Goal: Task Accomplishment & Management: Complete application form

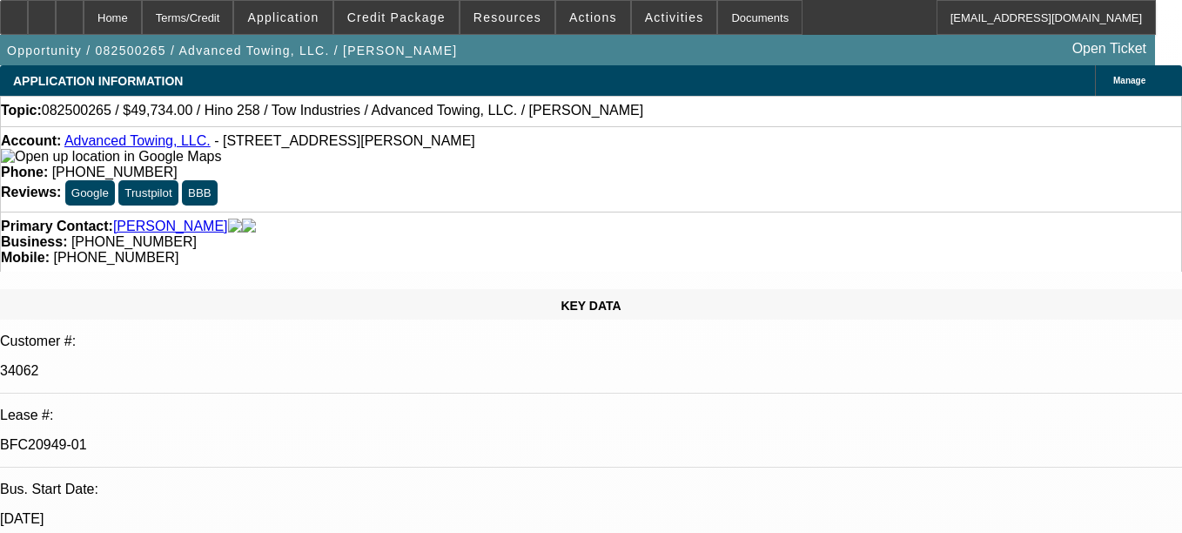
select select "0.1"
select select "2"
select select "0.1"
select select "2"
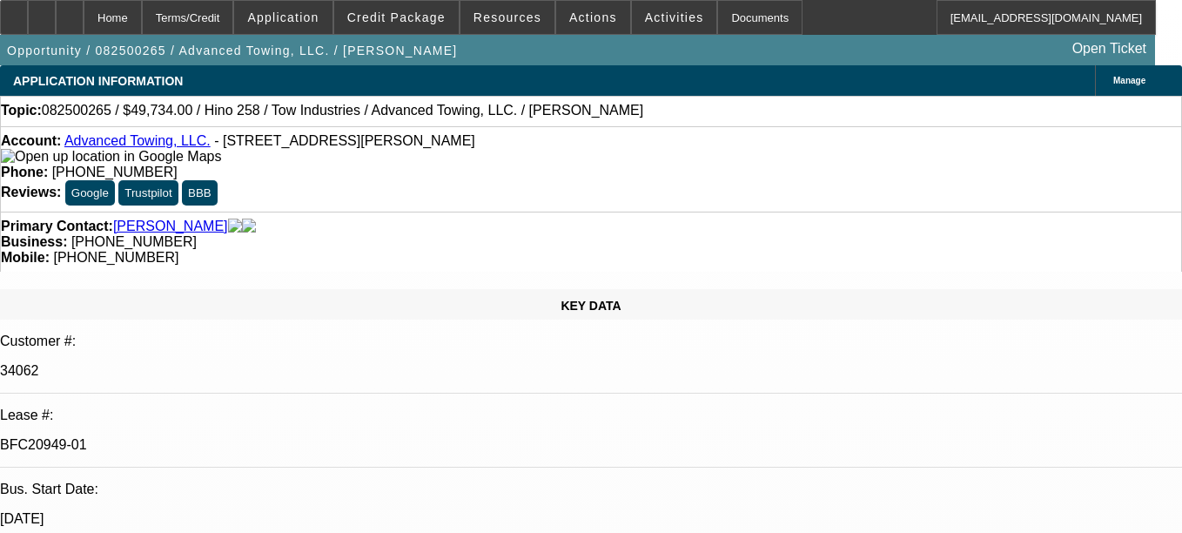
select select "0.1"
select select "2"
select select "0.1"
select select "2"
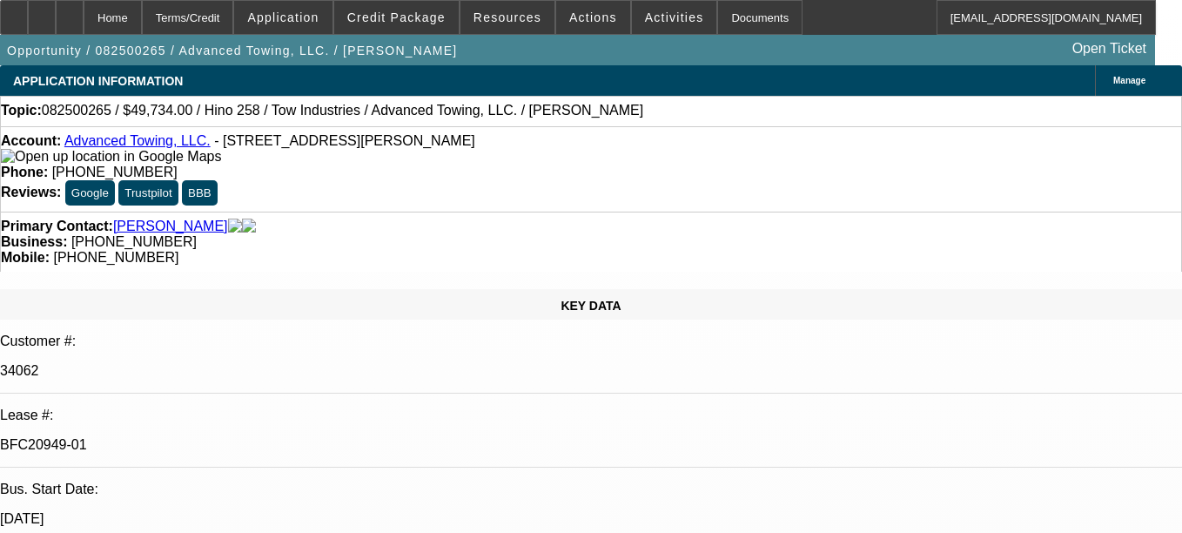
select select "0.1"
select select "1"
select select "2"
select select "4"
select select "1"
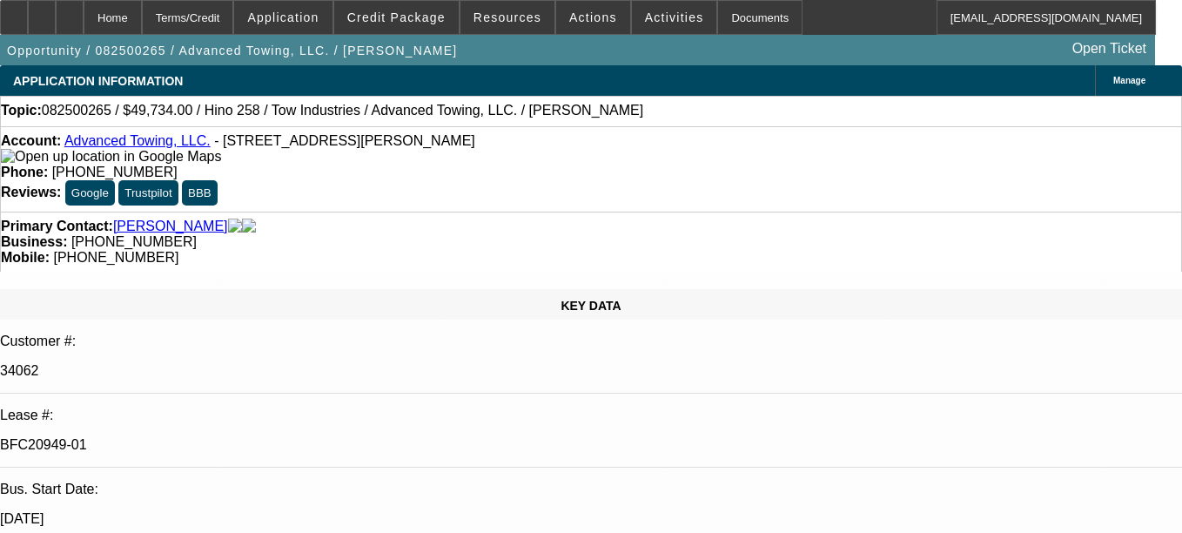
select select "2"
select select "4"
select select "1"
select select "2"
select select "4"
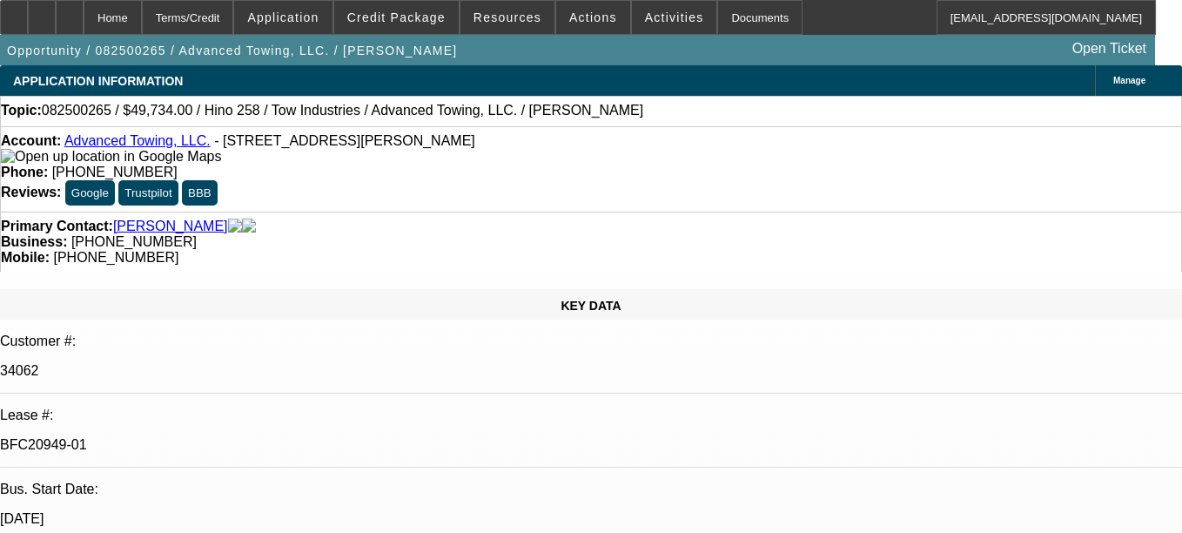
select select "1"
select select "2"
select select "4"
